Goal: Obtain resource: Obtain resource

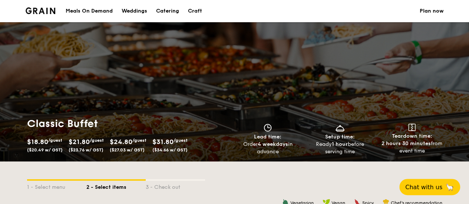
click at [86, 11] on div "Meals On Demand" at bounding box center [89, 11] width 47 height 22
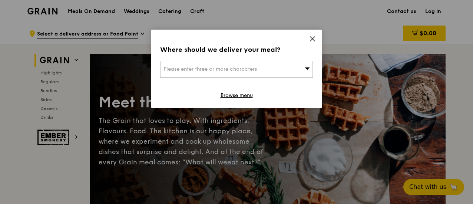
click at [313, 37] on icon at bounding box center [312, 39] width 7 height 7
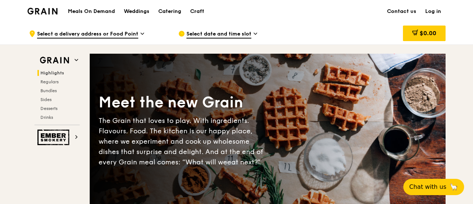
click at [50, 4] on div "Grain logo" at bounding box center [42, 11] width 30 height 22
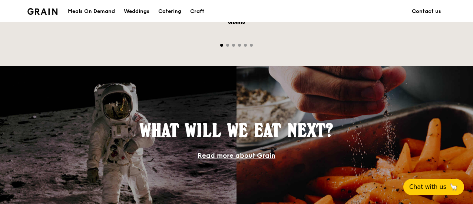
scroll to position [371, 0]
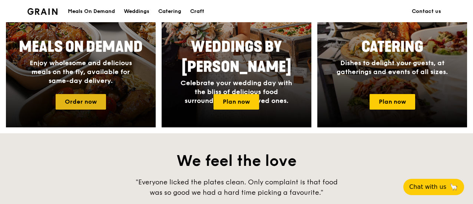
click at [99, 100] on link "Order now" at bounding box center [81, 102] width 50 height 16
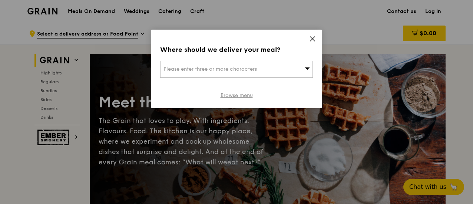
click at [248, 94] on link "Browse menu" at bounding box center [237, 95] width 32 height 7
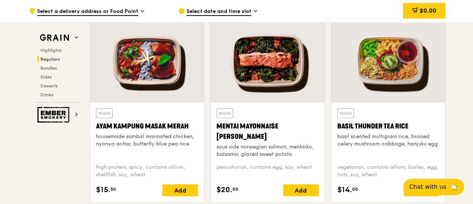
scroll to position [843, 0]
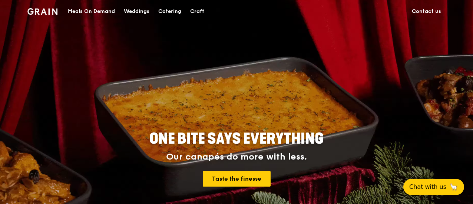
click at [174, 6] on div "Catering" at bounding box center [169, 11] width 23 height 22
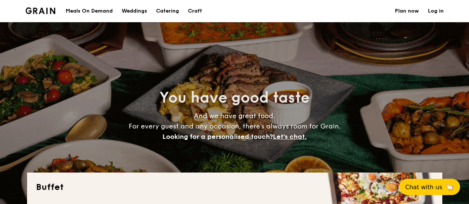
select select
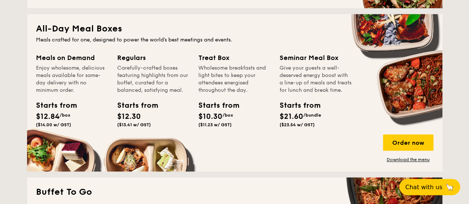
scroll to position [334, 0]
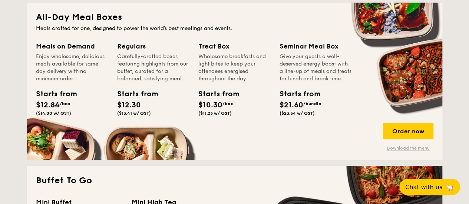
click at [409, 146] on link "Download the menu" at bounding box center [408, 148] width 50 height 6
